Goal: Information Seeking & Learning: Learn about a topic

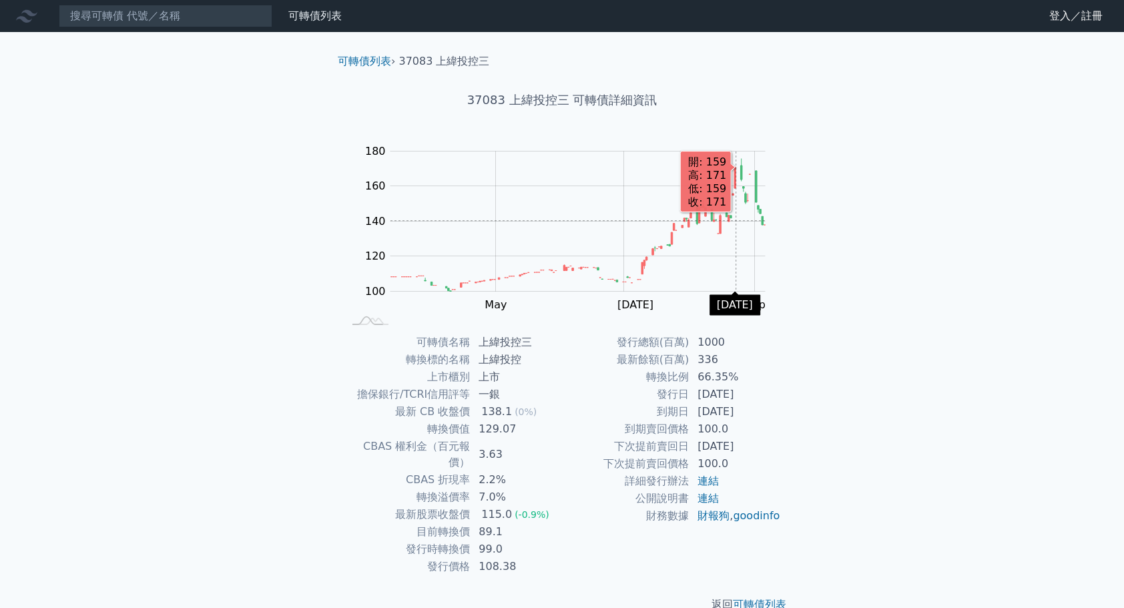
click at [736, 220] on rect "Chart" at bounding box center [578, 222] width 375 height 140
click at [737, 180] on rect "Chart" at bounding box center [578, 222] width 375 height 140
click at [736, 180] on icon "Series" at bounding box center [735, 178] width 2 height 21
click at [734, 180] on icon "Series" at bounding box center [735, 178] width 2 height 21
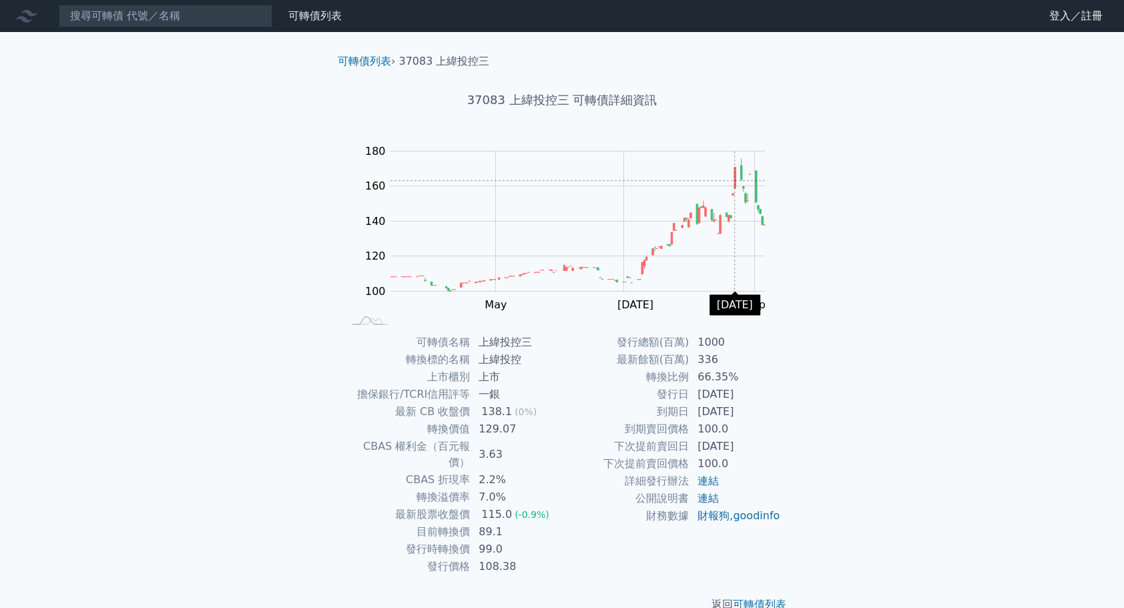
click at [734, 180] on icon "Series" at bounding box center [735, 178] width 2 height 21
drag, startPoint x: 485, startPoint y: 499, endPoint x: 510, endPoint y: 494, distance: 25.9
click at [510, 507] on div "115.0" at bounding box center [497, 515] width 36 height 16
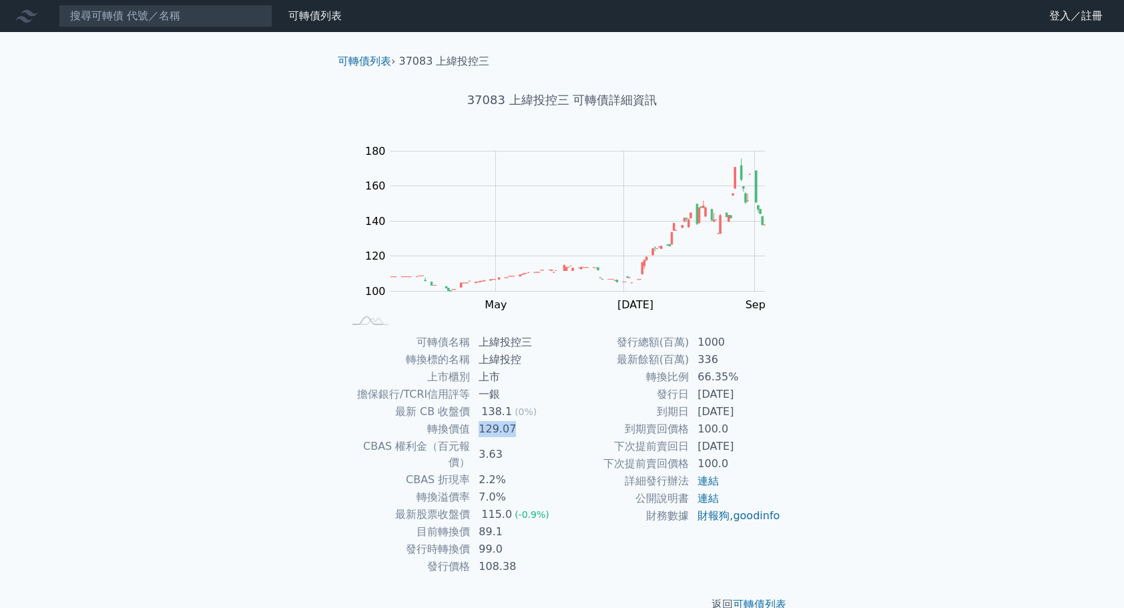
drag, startPoint x: 510, startPoint y: 494, endPoint x: 511, endPoint y: 422, distance: 72.1
click at [511, 422] on td "129.07" at bounding box center [516, 429] width 91 height 17
drag, startPoint x: 511, startPoint y: 422, endPoint x: 527, endPoint y: 402, distance: 25.6
click at [527, 402] on tbody "可轉債名稱 上緯投控三 轉換標的名稱 上緯投控 上市櫃別 上市 擔保銀行/TCRI信用評等 一銀 最新 CB 收盤價 138.1 (0%) 轉換價值 129.…" at bounding box center [452, 455] width 219 height 242
drag, startPoint x: 527, startPoint y: 402, endPoint x: 529, endPoint y: 437, distance: 34.7
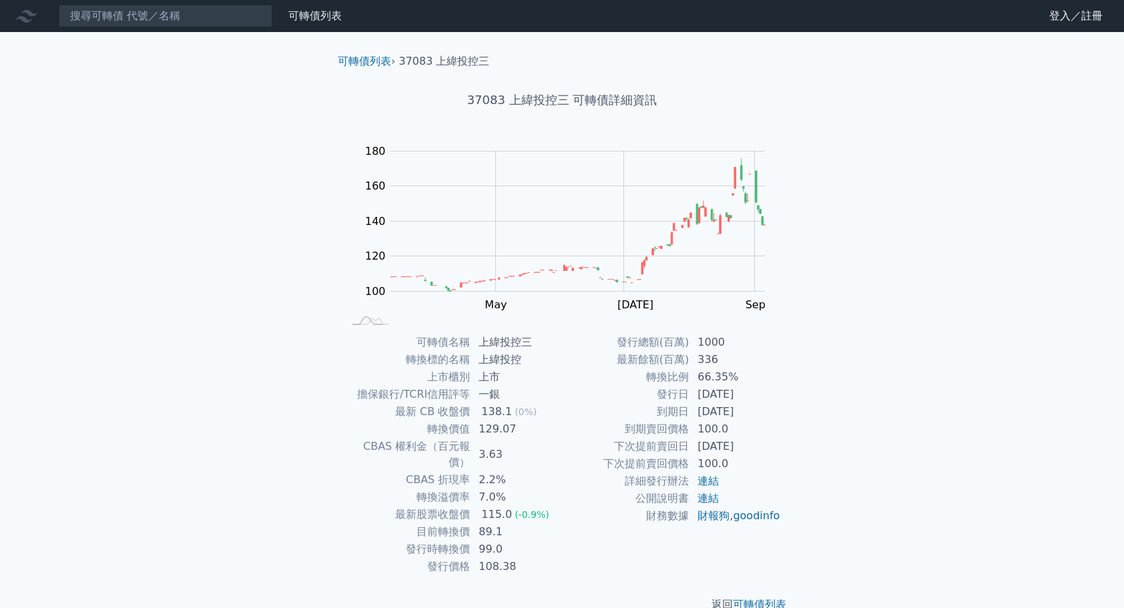
click at [529, 437] on td "129.07" at bounding box center [516, 429] width 91 height 17
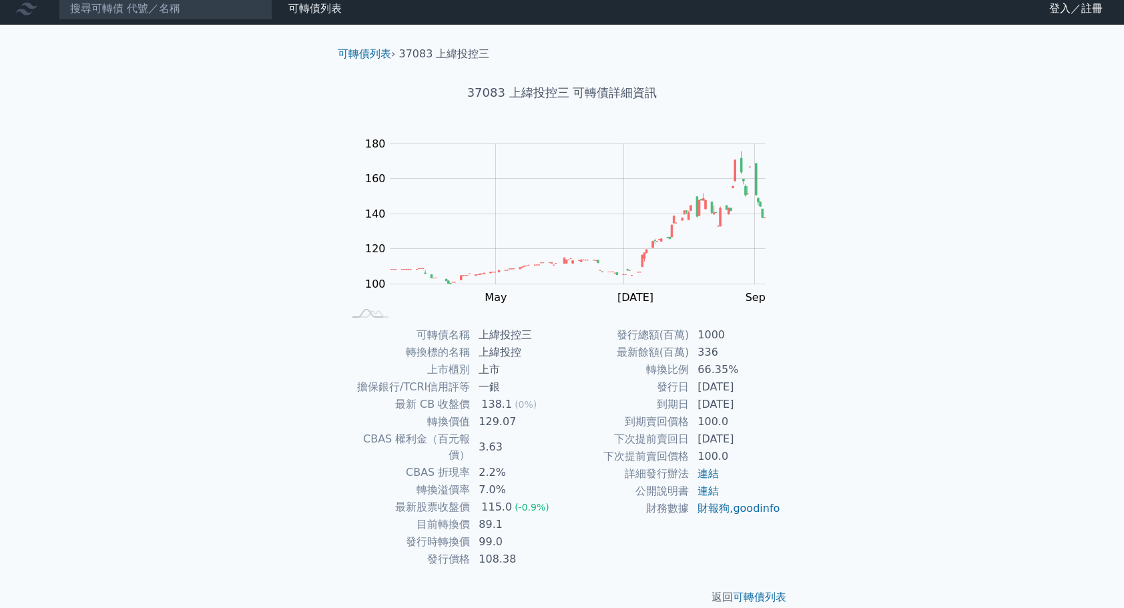
scroll to position [9, 0]
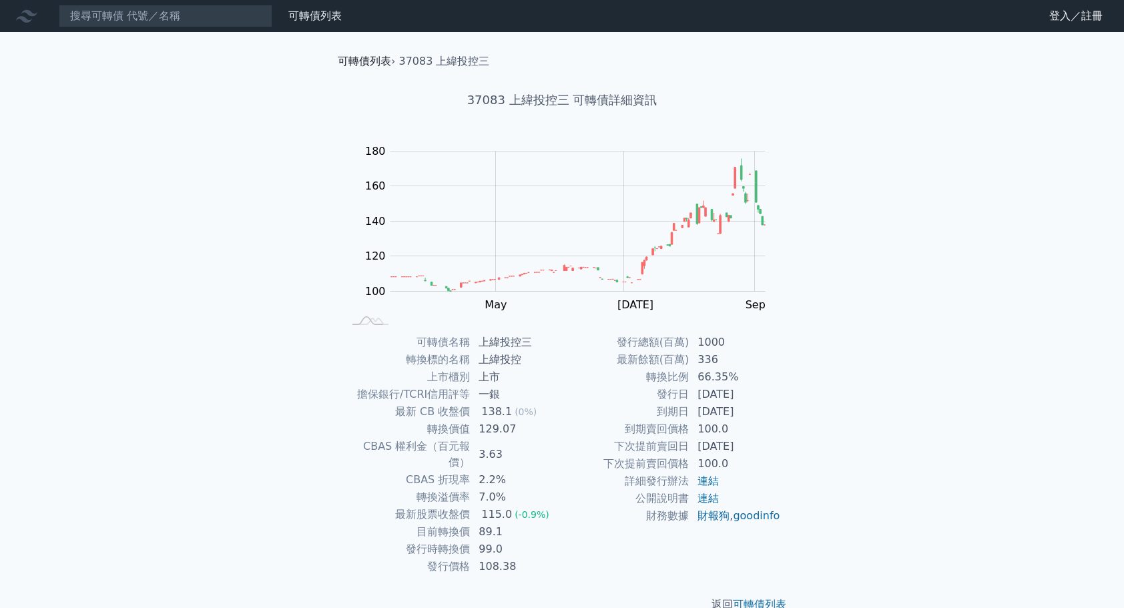
click at [377, 61] on link "可轉債列表" at bounding box center [364, 61] width 53 height 13
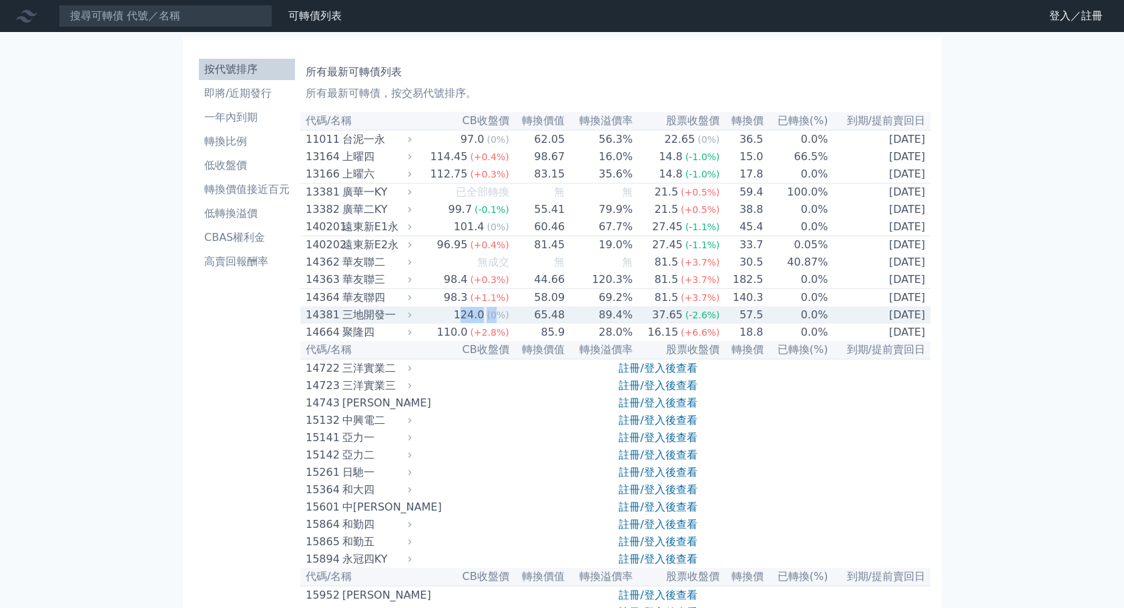
drag, startPoint x: 461, startPoint y: 328, endPoint x: 497, endPoint y: 324, distance: 36.3
click at [497, 324] on td "124.0 (0%)" at bounding box center [462, 314] width 95 height 17
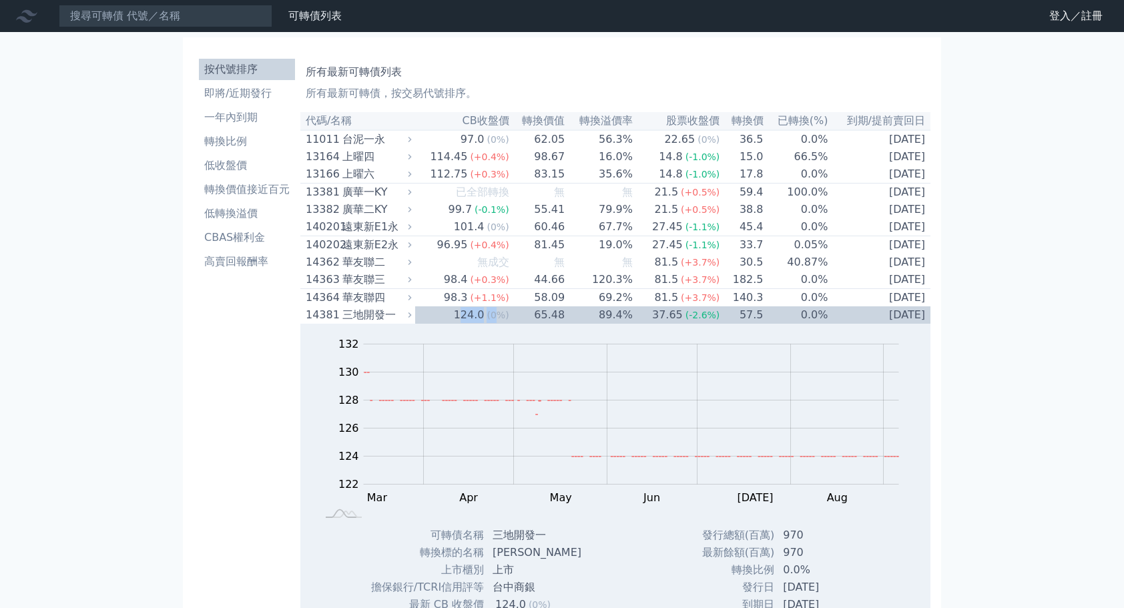
drag, startPoint x: 497, startPoint y: 324, endPoint x: 463, endPoint y: 330, distance: 34.5
click at [463, 323] on div "124.0" at bounding box center [469, 315] width 36 height 16
